Goal: Task Accomplishment & Management: Complete application form

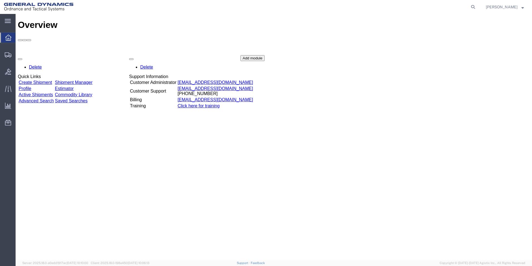
click at [48, 80] on link "Create Shipment" at bounding box center [35, 82] width 33 height 5
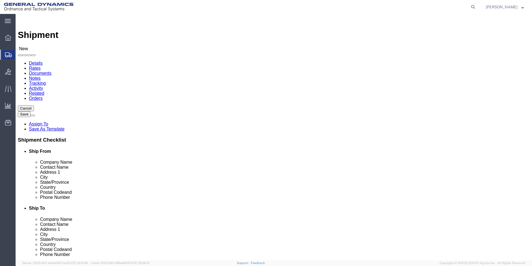
select select
select select "318"
type input "ANNIALCOM0"
type input "General Dynamics - OTS"
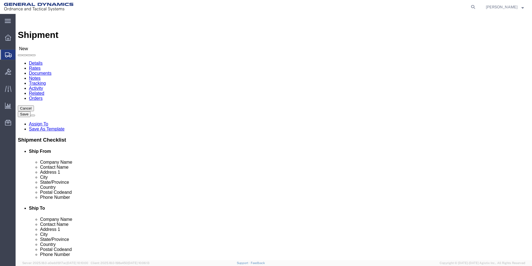
type input "[PERSON_NAME]"
type input "[STREET_ADDRESS]"
type input "Anniston"
type input "36207"
type input "[PHONE_NUMBER]"
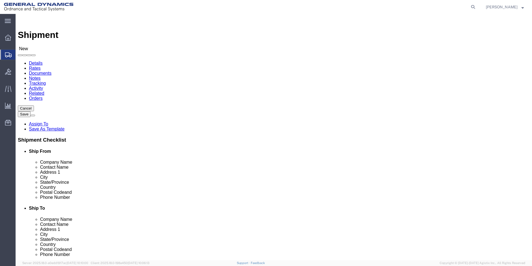
type input "[PERSON_NAME][EMAIL_ADDRESS][PERSON_NAME][DOMAIN_NAME]"
checkbox input "true"
select select "AL"
drag, startPoint x: 112, startPoint y: 115, endPoint x: 53, endPoint y: 113, distance: 59.3
click div "Contact Name Bonita Mason"
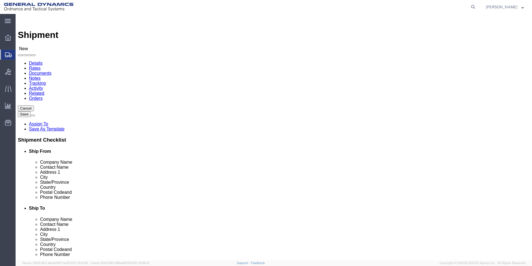
type input "[PERSON_NAME]"
drag, startPoint x: 107, startPoint y: 200, endPoint x: 85, endPoint y: 199, distance: 22.3
click input "[PERSON_NAME][EMAIL_ADDRESS][PERSON_NAME][DOMAIN_NAME]"
type input "[PERSON_NAME][EMAIL_ADDRESS][PERSON_NAME][DOMAIN_NAME]"
type input "r"
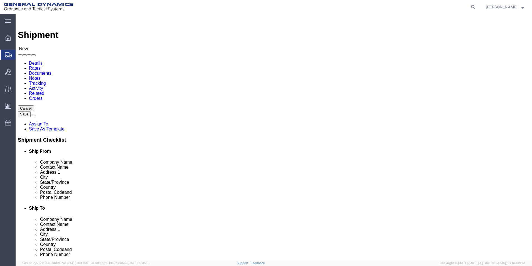
type input "r"
type input "REX HEAT TREAT"
click input "text"
type input "REX HEAT TREAT"
click p "- REX HEAT TREATING - (REX) 8TH STREET AND VALLEY FORGE ROAD, LANSDALE, PA 1944…"
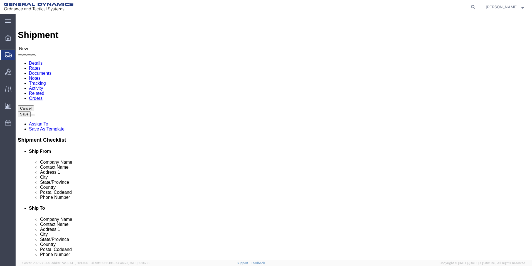
select select
type input "REX HEAT TREATING"
type input "REX"
type input "8TH STREET AND VALLEY FORGE ROAD"
type input "LANSDALE"
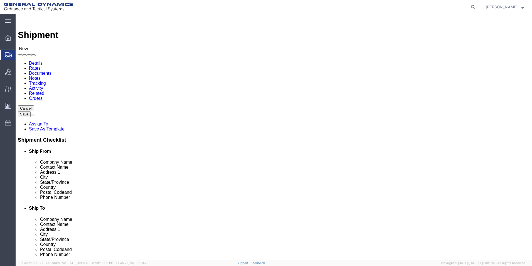
type input "19446"
type input "2568351660"
select select "PA"
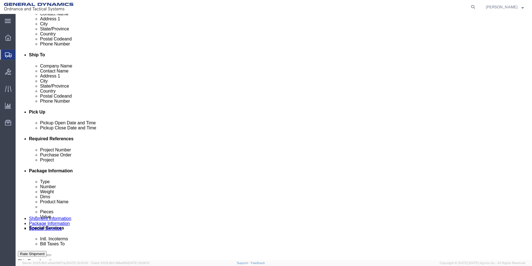
scroll to position [167, 0]
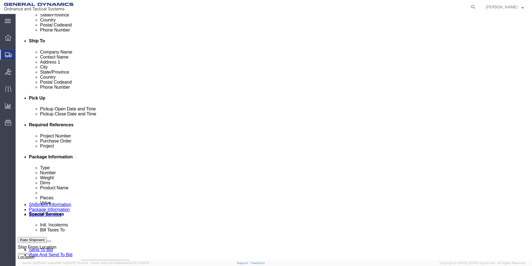
type input "REX HEAT TREATING"
click div "Sep 04 2025 4:00 PM"
click button "Apply"
click div "Sep 05 2025 4:00 PM"
drag, startPoint x: 46, startPoint y: 223, endPoint x: 48, endPoint y: 241, distance: 17.6
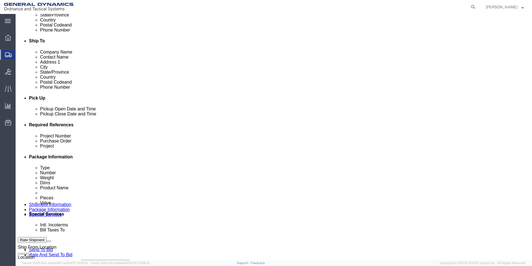
click input "10:00 PM"
type input "10:00AM"
click button "Apply"
click input "text"
type input "45100015"
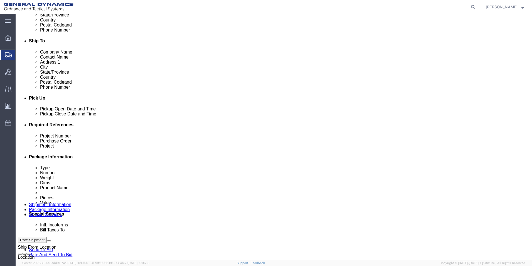
click input "text"
type input "118387"
click input "text"
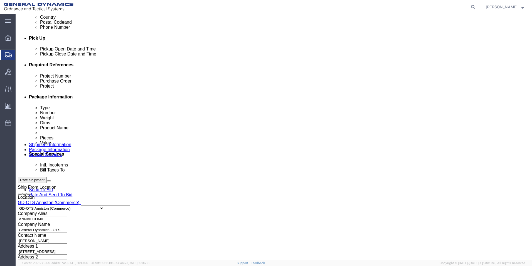
scroll to position [232, 0]
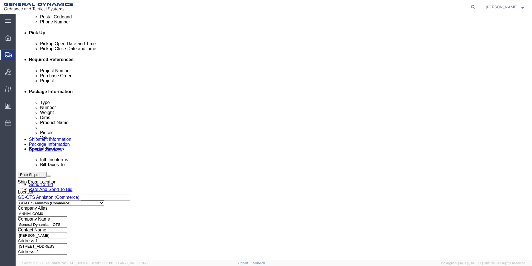
type input "100047731"
click button "Continue"
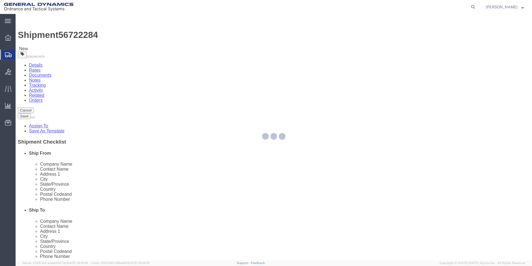
select select "CBOX"
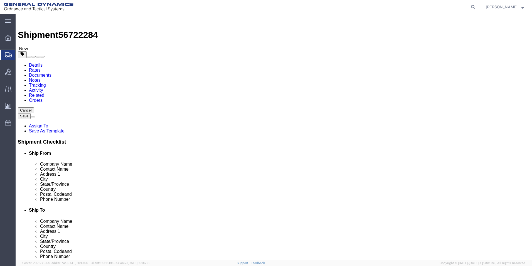
click input "text"
type input "6"
type input "4"
type input "2"
click input "0.00"
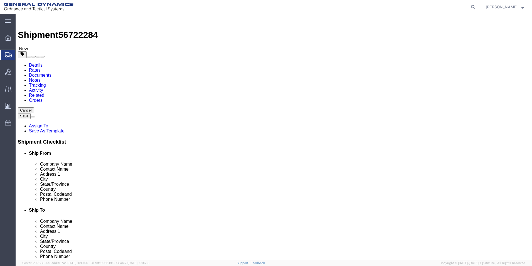
type input "5.00"
click link "Add Content"
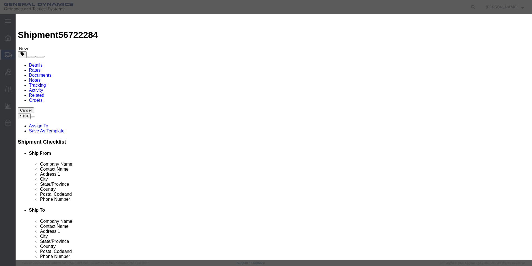
click input "text"
type input "c"
type input "C"
click input "Tensole test"
click input "Tensile test"
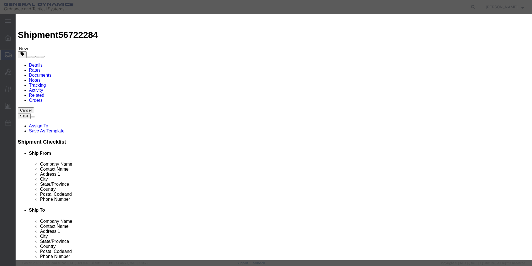
scroll to position [0, 20]
type input "Tensile test coupons, Carbon test coupons, Hardness Coupons"
drag, startPoint x: 167, startPoint y: 54, endPoint x: 158, endPoint y: 54, distance: 9.2
click div "0"
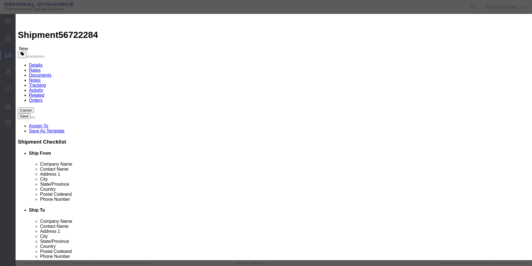
type input "13"
click select "Select Bag Barrels 100Board Feet Bottle Box Blister Pack Carats Can Capsule Car…"
click input "text"
type input "1.0"
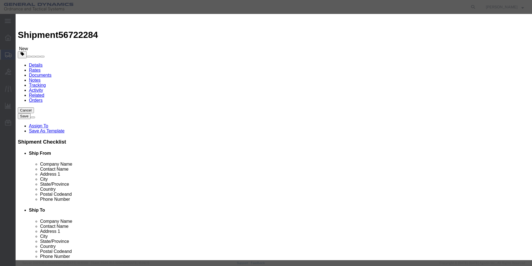
click select "Select 50 55 60 65 70 85 92.5 100 125 175 250 300 400"
click button "Save & Close"
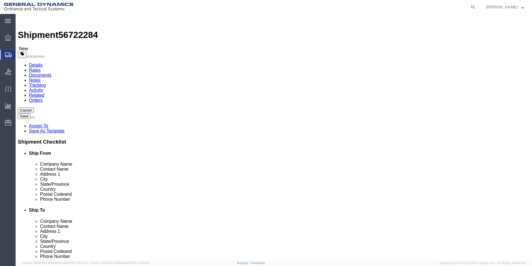
click link "Add Content"
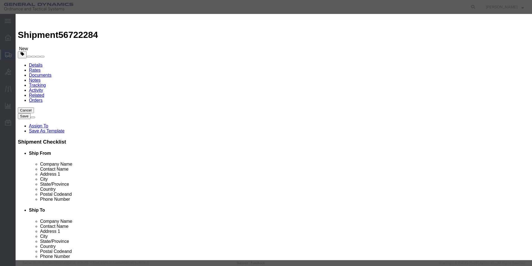
click button "Close"
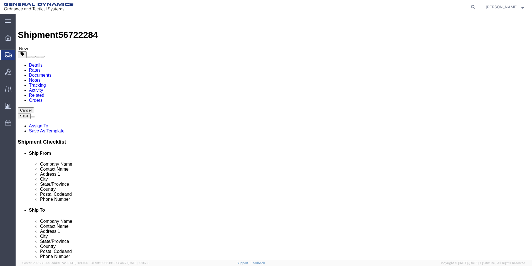
click button "Continue"
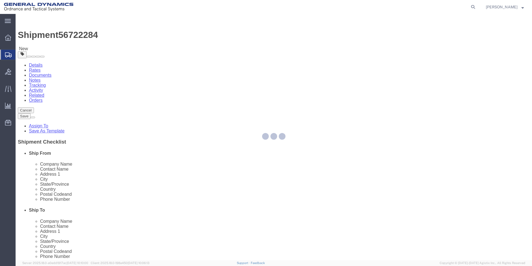
select select
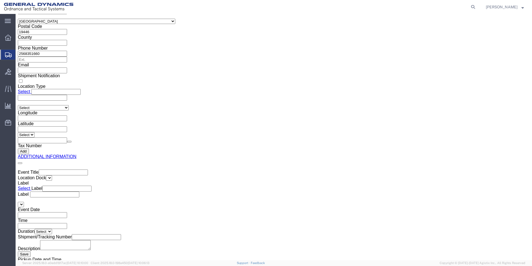
scroll to position [848, 0]
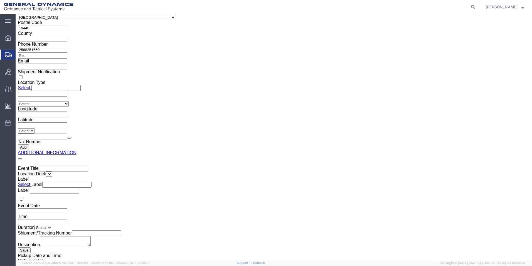
click button "Rate Shipment"
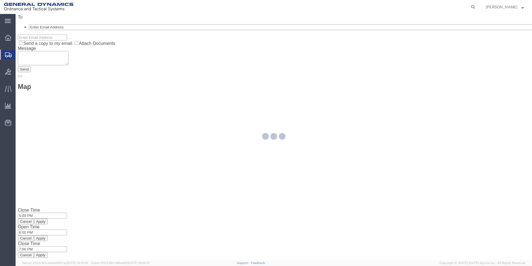
scroll to position [0, 0]
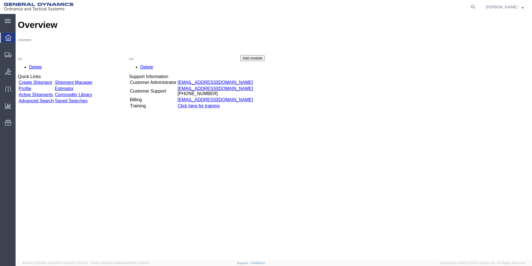
click at [52, 80] on link "Create Shipment" at bounding box center [35, 82] width 33 height 5
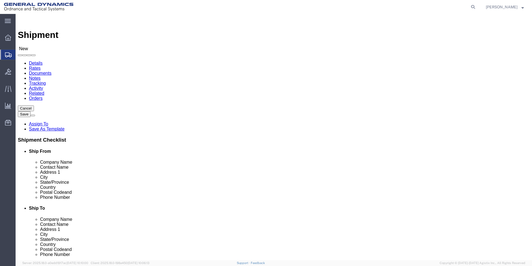
select select
select select "318"
type input "ANNIALCOM0"
type input "General Dynamics - OTS"
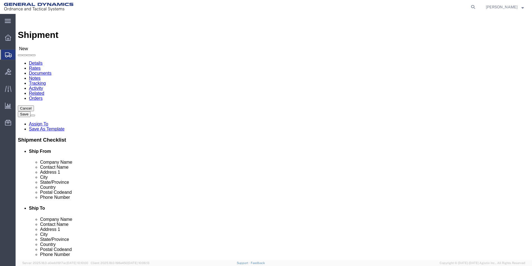
type input "[PERSON_NAME]"
type input "[STREET_ADDRESS]"
type input "Anniston"
type input "36207"
type input "[PHONE_NUMBER]"
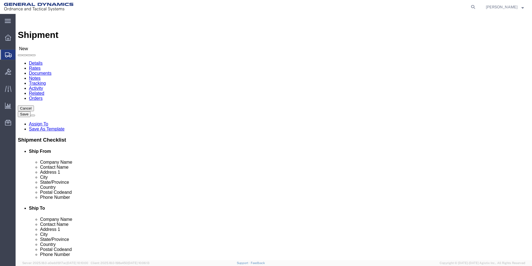
type input "[PERSON_NAME][EMAIL_ADDRESS][PERSON_NAME][DOMAIN_NAME]"
checkbox input "true"
select select "AL"
drag, startPoint x: 106, startPoint y: 115, endPoint x: 41, endPoint y: 110, distance: 65.1
click div "Location GD-OTS Anniston (Commerce) My Profile Location [GEOGRAPHIC_DATA]-[GEOG…"
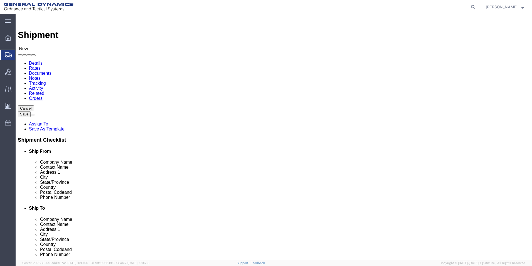
type input "[PERSON_NAME]"
drag, startPoint x: 107, startPoint y: 199, endPoint x: 82, endPoint y: 197, distance: 25.1
click div "[PERSON_NAME][EMAIL_ADDRESS][PERSON_NAME][DOMAIN_NAME]"
type input "[PERSON_NAME][EMAIL_ADDRESS][PERSON_NAME][DOMAIN_NAME]"
click input "text"
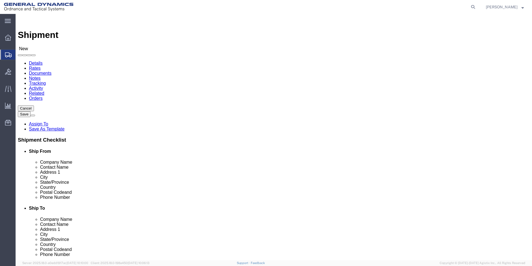
click input "text"
type input "b"
type input "V"
type input "BAE SYSTEMS"
click p "- BAE SYSTEMS, INC - (RECEIVING) [STREET_ADDRESS]"
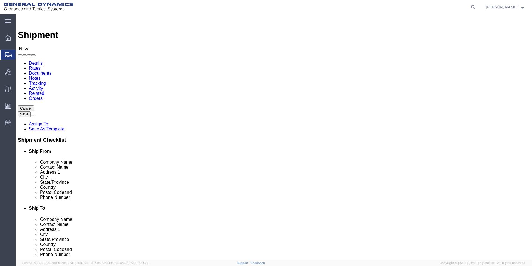
select select
type input "BAE SYSTEMS, INC"
type input "RECEIVING"
type input "[STREET_ADDRESS]"
type input "STE #600"
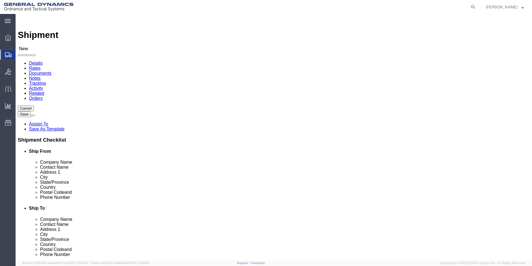
type input "WESTMINISTER"
type input "80234"
select select "CO"
type input "BAE SYSTEMS, INC"
click input "text"
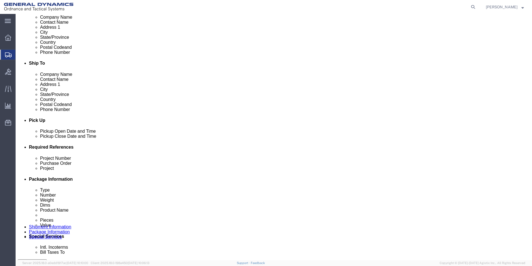
scroll to position [167, 0]
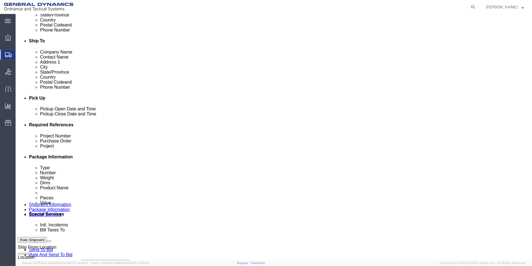
type input "[PHONE_NUMBER]"
click icon
click div "[DATE] 5:00 PM"
click input "5:00 PM"
click input "10:00 PM"
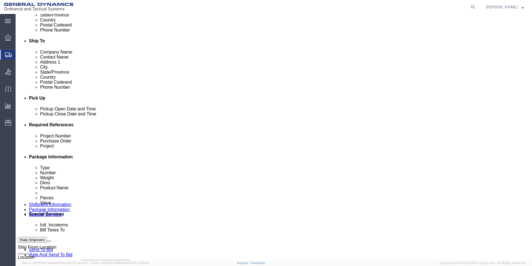
type input "10:00AM"
click input "10:00AM"
click button "Apply"
click div "[DATE] 11:00 AM"
click input "1:00 AM"
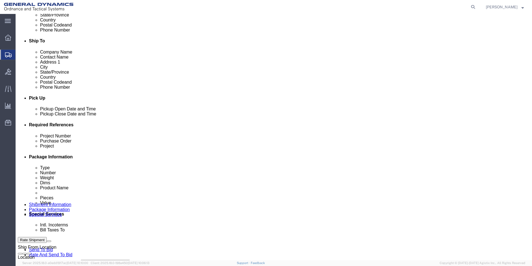
click input "1:00 AM"
type input "1:00 PM"
click button "Apply"
click input "text"
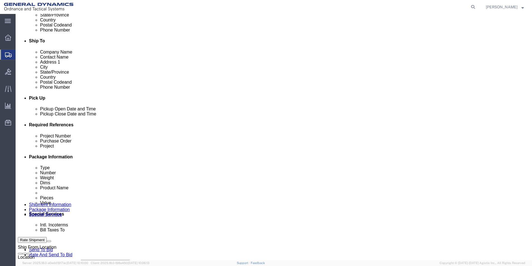
click input "text"
paste input "45100013"
type input "45100013"
click input "text"
click input "C15858"
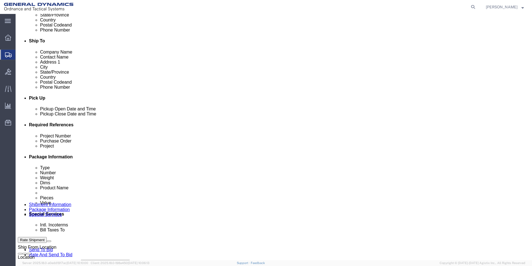
type input "C15158"
click input "text"
paste input "AMRAAM PH4 Lot 38"
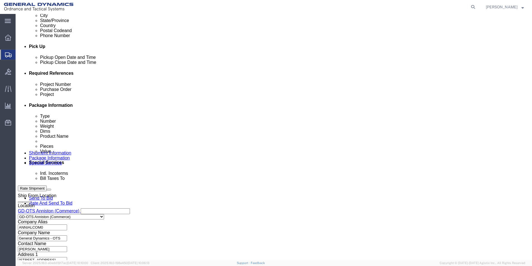
scroll to position [232, 0]
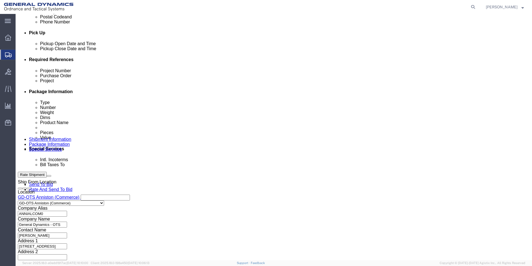
type input "AMRAAM PH4 Lot 38"
click button "Continue"
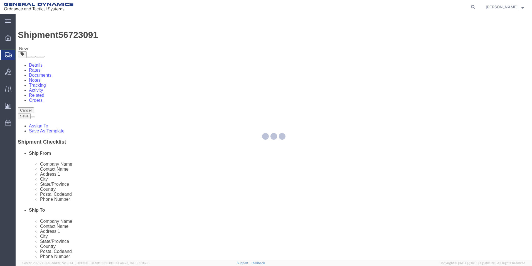
select select "CBOX"
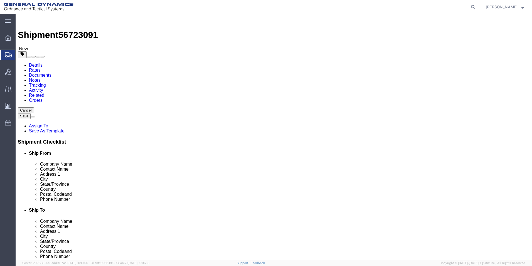
click input "1"
drag, startPoint x: 81, startPoint y: 107, endPoint x: 76, endPoint y: 107, distance: 4.7
click input "1"
type input "8"
click input "text"
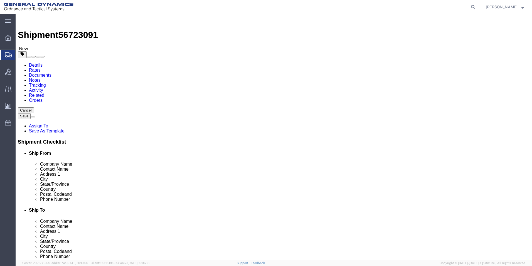
type input "30"
type input "21"
type input "1"
type input "30"
drag, startPoint x: 82, startPoint y: 118, endPoint x: 76, endPoint y: 119, distance: 5.9
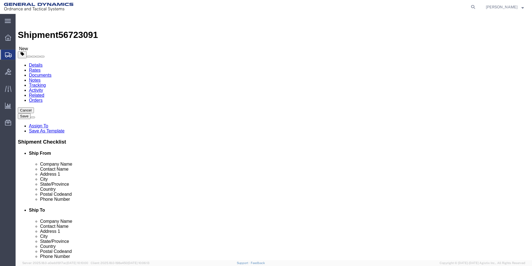
click input "30"
type input "21"
drag, startPoint x: 114, startPoint y: 119, endPoint x: 103, endPoint y: 119, distance: 10.3
click input "21"
type input "11"
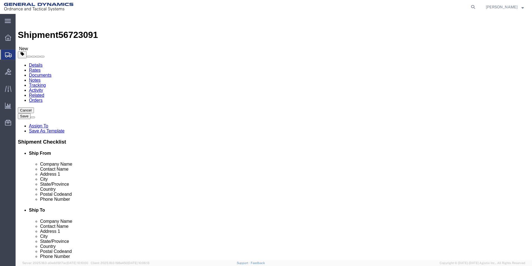
click input "0.00"
type input "256.00"
click link "Add Content"
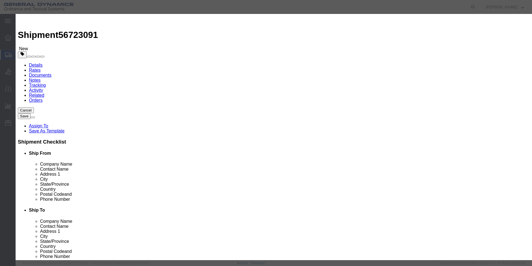
click input "text"
type input "AFT FUSELAGE ASSY FILL PORT VARIANT"
drag, startPoint x: 166, startPoint y: 54, endPoint x: 162, endPoint y: 54, distance: 3.9
click input "0"
type input "15"
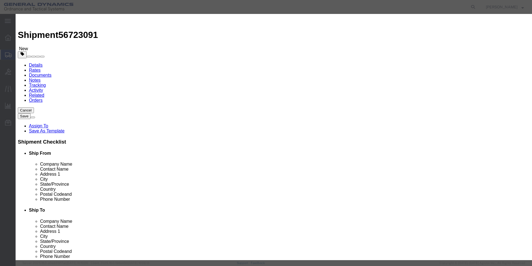
click input "text"
type input "1.0"
click select "Select 50 55 60 65 70 85 92.5 100 125 175 250 300 400"
select select "50"
click select "Select 50 55 60 65 70 85 92.5 100 125 175 250 300 400"
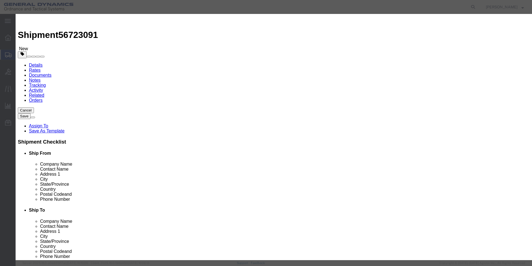
click button "Save & Close"
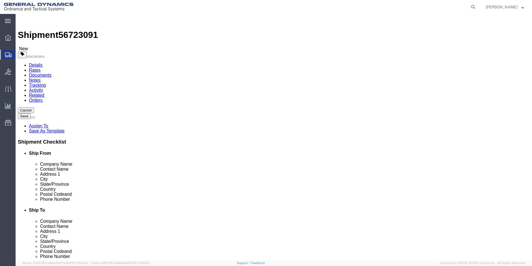
click button "Continue"
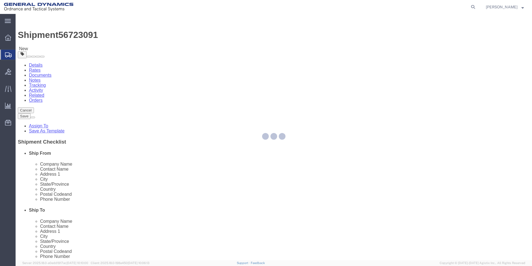
select select
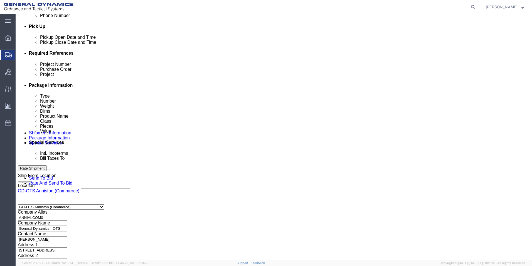
scroll to position [251, 0]
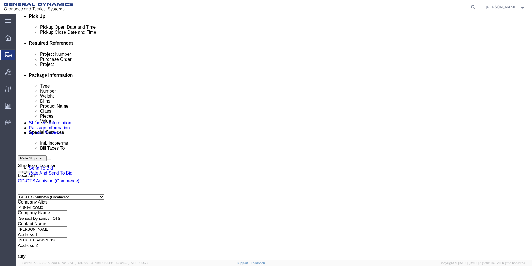
click input "text"
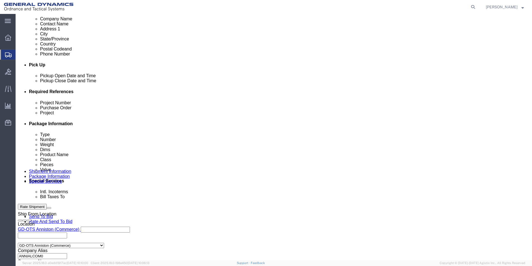
scroll to position [195, 0]
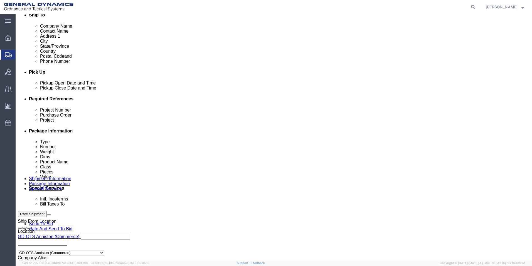
click select "Select Buyer Cost Center Department Operations Number Order Number Sales Person"
click input "text"
type input "[PHONE_NUMBER]"
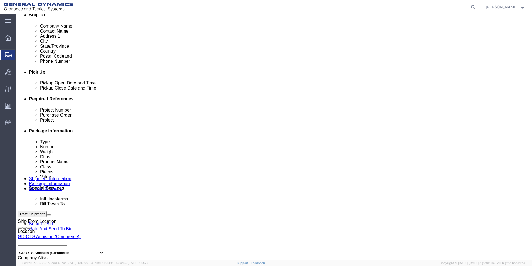
click div "Billing Location Select Select My Profile Location GD-OTS [GEOGRAPHIC_DATA] (Co…"
click select "Select Free of Charge Free of Cost NET 30 NET 45 NET 60 See Comment"
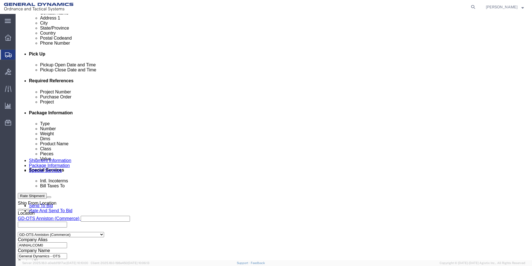
scroll to position [223, 0]
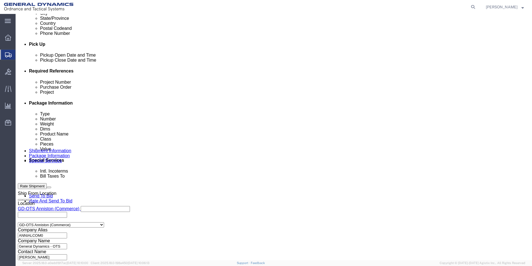
drag, startPoint x: 116, startPoint y: 167, endPoint x: 104, endPoint y: 167, distance: 11.4
click input "[PHONE_NUMBER]"
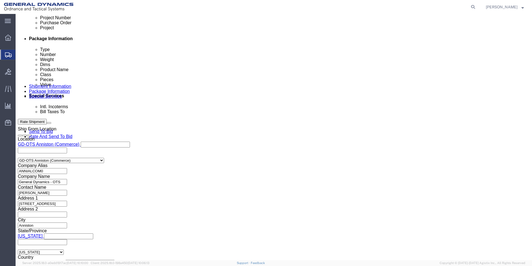
scroll to position [278, 0]
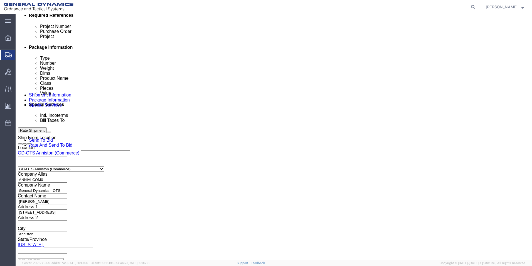
click button
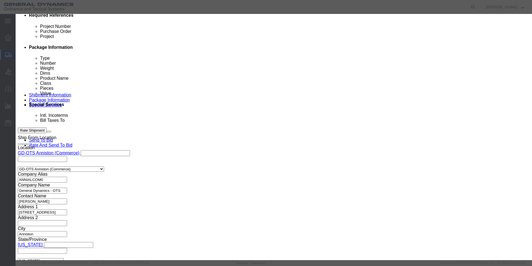
scroll to position [1093, 0]
click td "BAE SYSTEMS, INC"
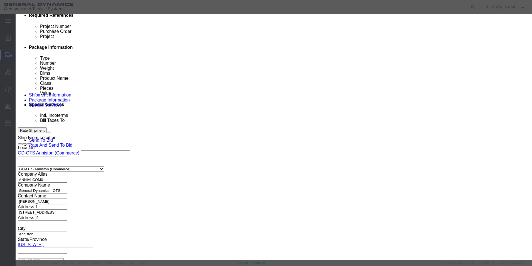
drag, startPoint x: 127, startPoint y: 90, endPoint x: 114, endPoint y: 91, distance: 12.8
click td "Select"
click button "Select"
type input "BAE SYSTEMS, INC"
type input "[STREET_ADDRESS]"
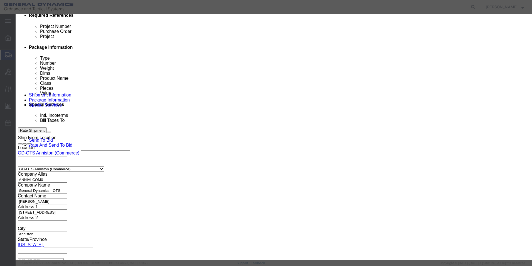
type input "RECEIVING"
type input "STE #600"
type input "WESTMINISTER"
type input "80234"
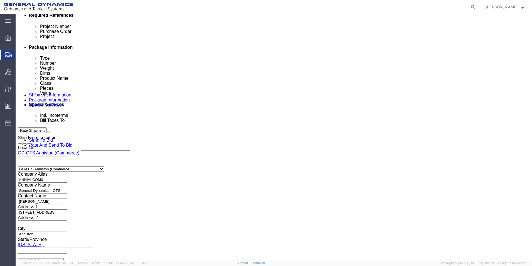
select select "CO"
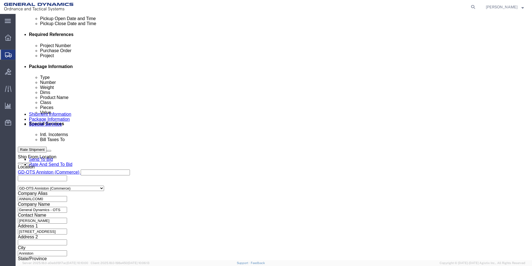
scroll to position [223, 0]
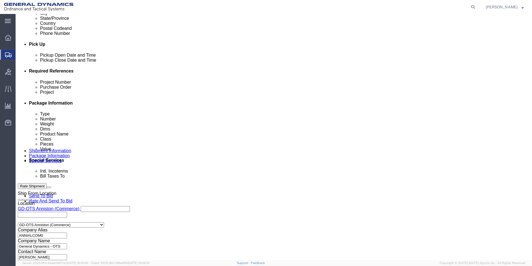
click select "Select Recipient Account Sender/Shipper Third Party Account"
select select "RCPN"
click select "Select Recipient Account Sender/Shipper Third Party Account"
type input "BAE SYSTEMS, INC"
type input "[STREET_ADDRESS]"
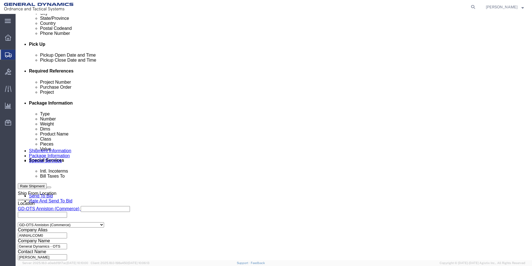
select select "US"
select select "CO"
type input "[PHONE_NUMBER]"
type input "RECEIVING"
type input "STE #600"
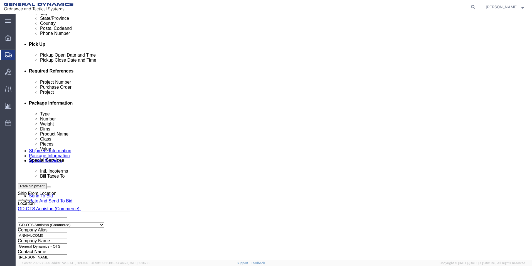
type input "WESTMINISTER"
type input "80234"
click input "text"
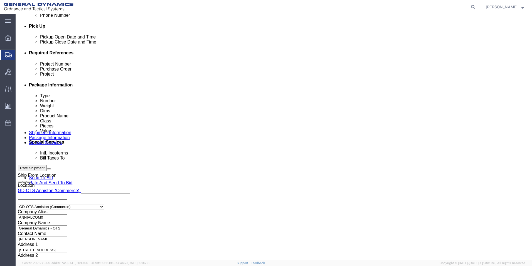
scroll to position [251, 0]
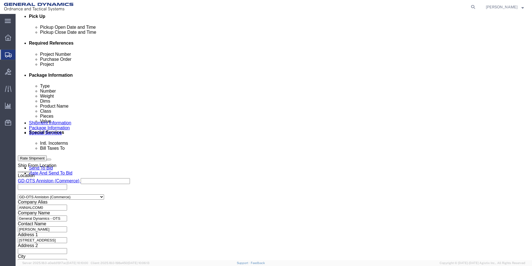
type input "080201893"
click button "Rate Shipment"
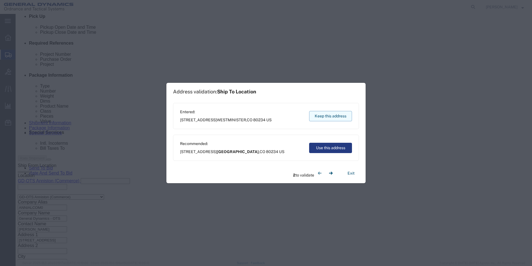
click at [331, 116] on button "Keep this address" at bounding box center [330, 116] width 43 height 10
click at [332, 116] on button "Keep this address" at bounding box center [330, 116] width 43 height 10
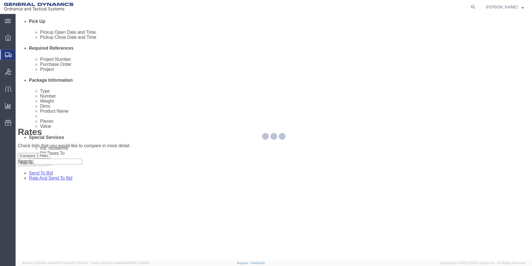
scroll to position [0, 0]
